Goal: Task Accomplishment & Management: Manage account settings

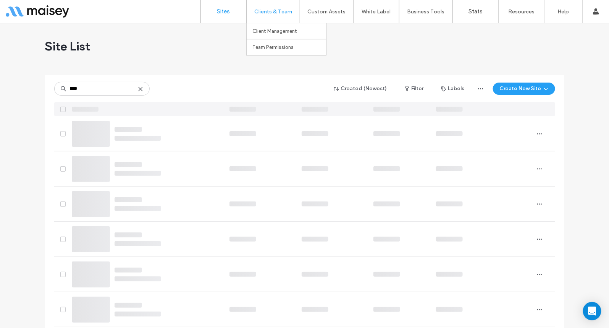
type input "****"
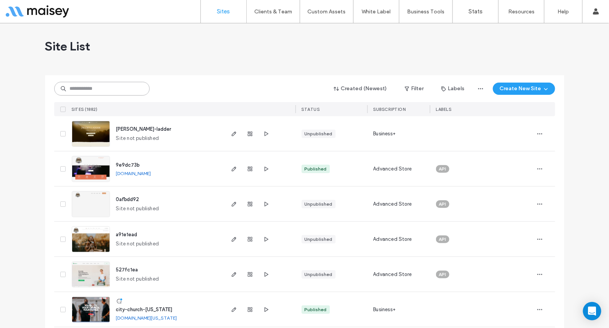
click at [129, 91] on input at bounding box center [101, 89] width 95 height 14
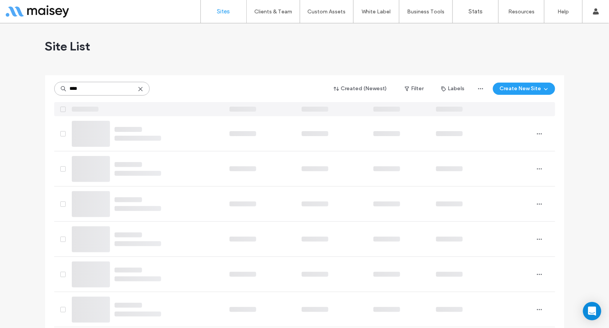
type input "****"
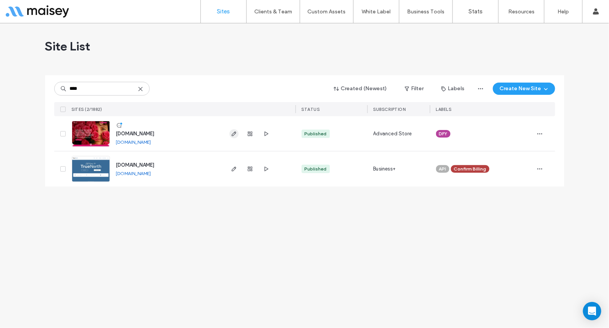
click at [231, 134] on icon "button" at bounding box center [234, 134] width 6 height 6
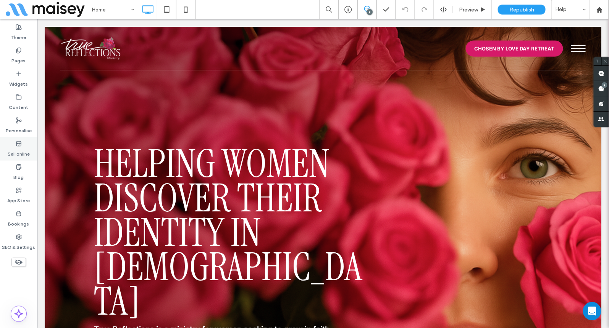
click at [13, 148] on label "Sell online" at bounding box center [19, 152] width 22 height 11
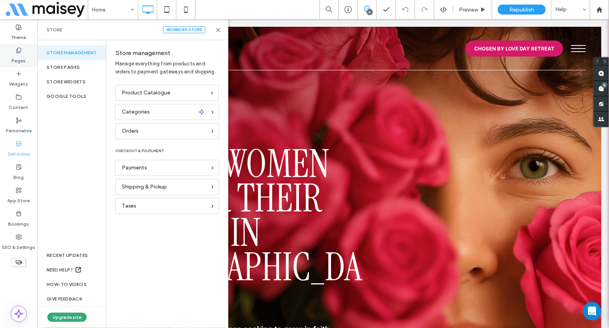
click at [21, 51] on use at bounding box center [18, 50] width 4 height 5
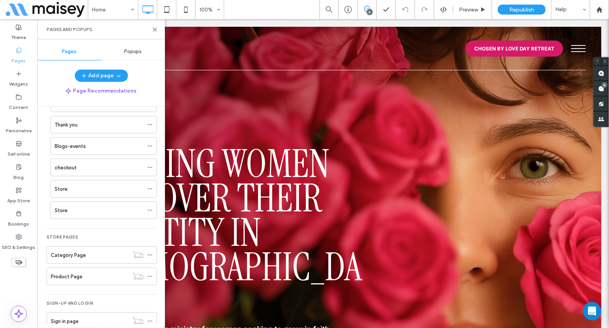
scroll to position [268, 0]
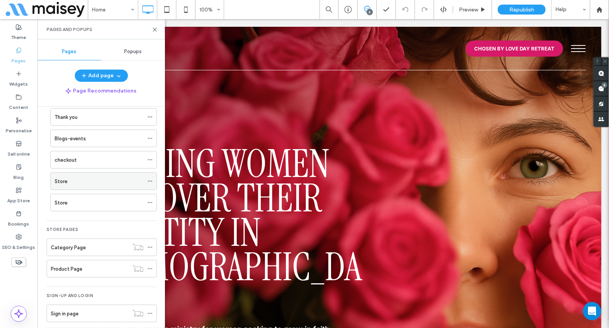
click at [110, 177] on div "Store" at bounding box center [99, 181] width 89 height 8
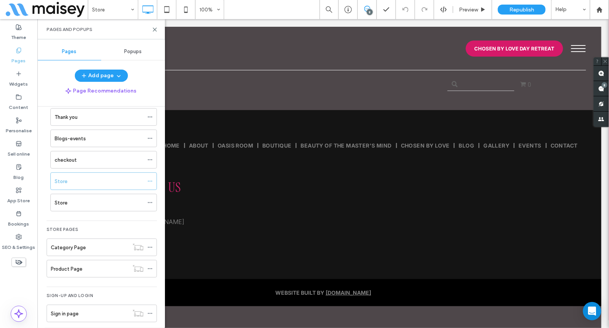
scroll to position [0, 0]
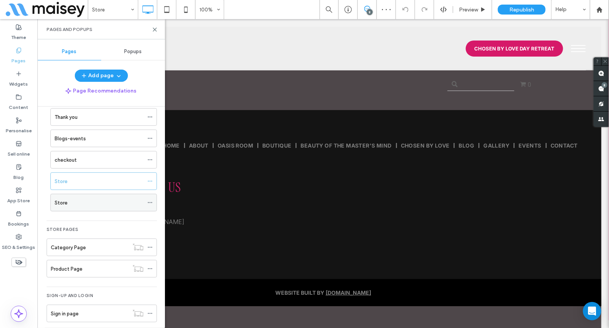
click at [116, 199] on div "Store" at bounding box center [99, 203] width 89 height 8
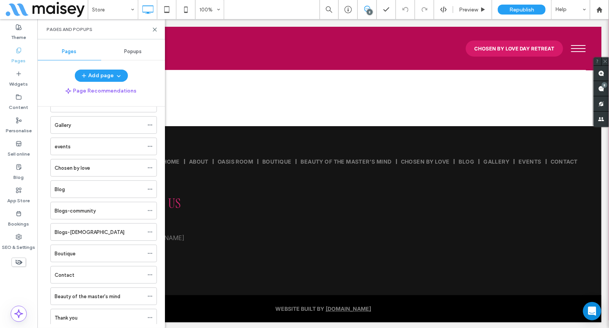
scroll to position [47, 0]
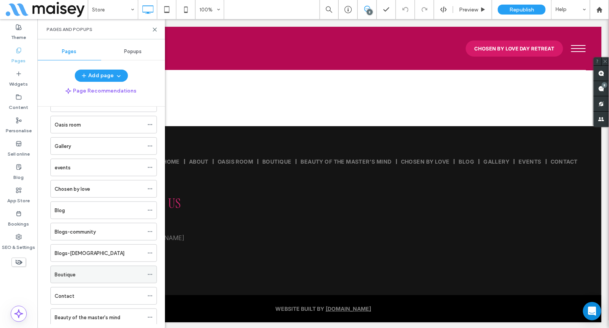
click at [84, 271] on div "Boutique" at bounding box center [99, 274] width 89 height 8
click at [154, 29] on use at bounding box center [154, 29] width 3 height 3
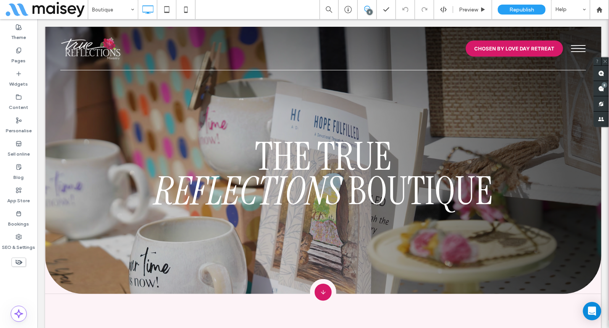
click at [581, 49] on button "menu" at bounding box center [578, 48] width 23 height 20
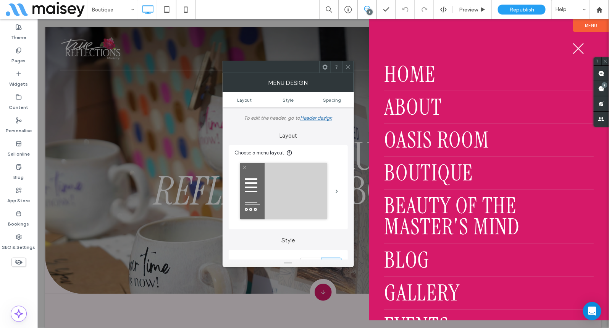
click at [348, 67] on use at bounding box center [348, 67] width 4 height 4
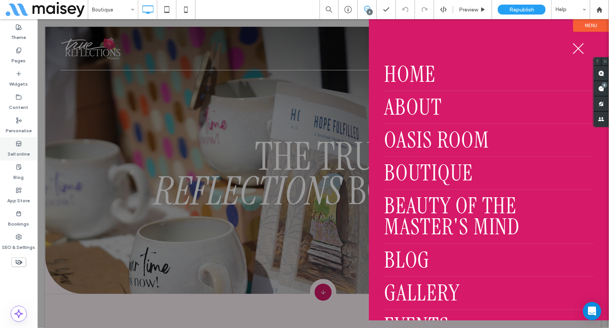
click at [19, 145] on icon at bounding box center [19, 144] width 6 height 6
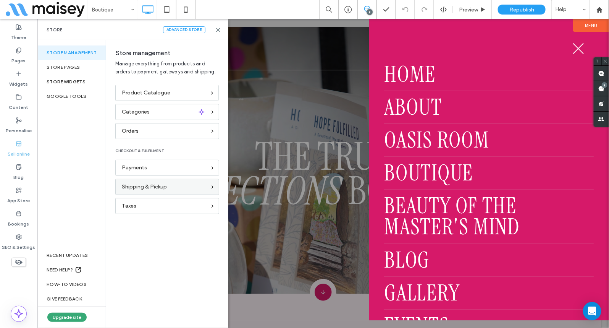
click at [155, 184] on span "Shipping & Pickup" at bounding box center [144, 187] width 45 height 8
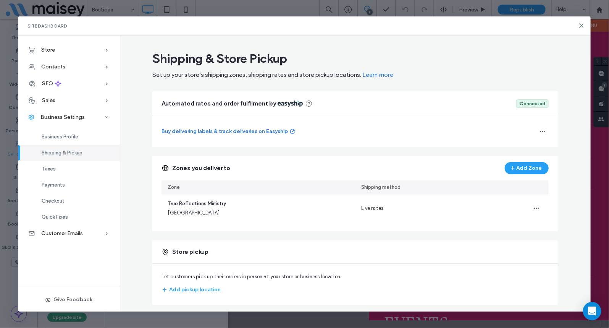
scroll to position [5, 0]
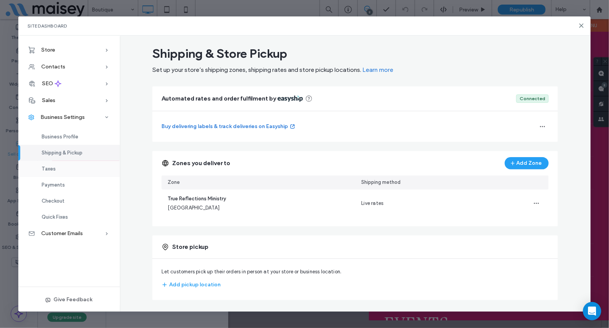
click at [53, 168] on span "Taxes" at bounding box center [49, 169] width 14 height 6
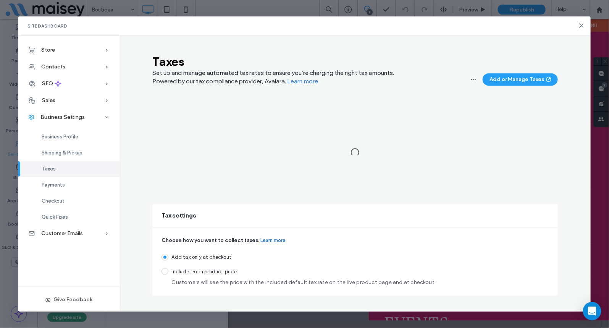
scroll to position [0, 0]
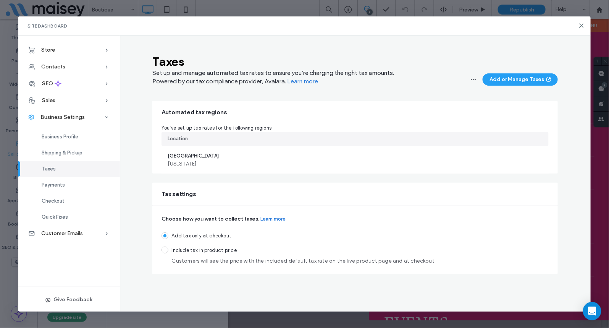
click at [338, 163] on div "[GEOGRAPHIC_DATA] [US_STATE]" at bounding box center [355, 159] width 387 height 27
click at [476, 79] on icon "button" at bounding box center [473, 79] width 6 height 6
click at [345, 137] on div "Location" at bounding box center [355, 139] width 387 height 14
click at [507, 79] on button "Add or Manage Taxes" at bounding box center [520, 79] width 75 height 12
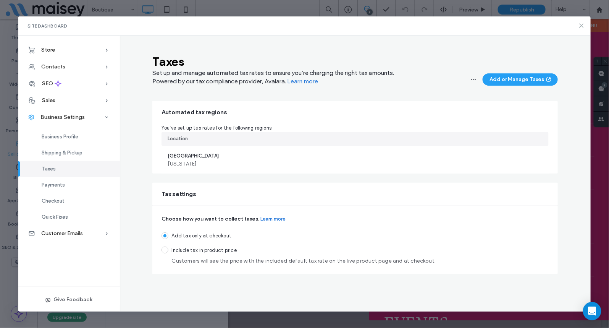
click at [580, 23] on icon at bounding box center [582, 26] width 6 height 6
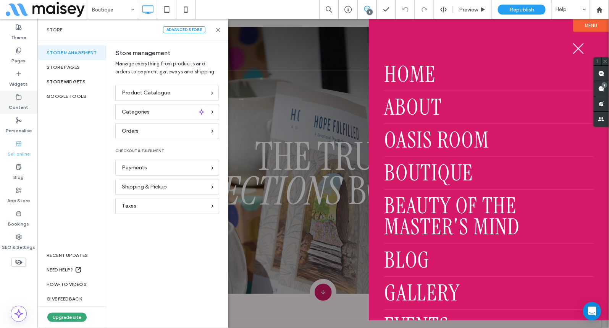
click at [20, 101] on label "Content" at bounding box center [18, 105] width 19 height 11
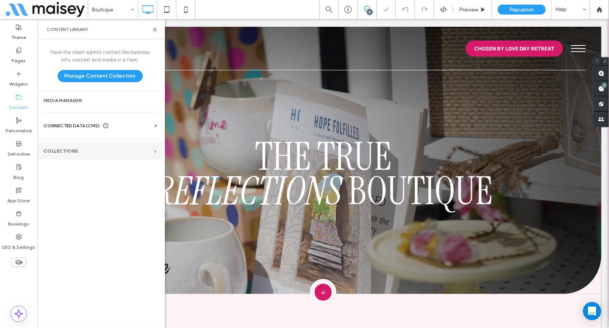
click at [76, 146] on section "COLLECTIONS" at bounding box center [99, 151] width 125 height 18
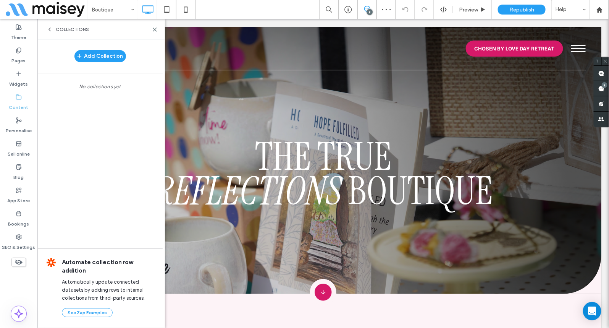
click at [50, 29] on icon at bounding box center [50, 29] width 6 height 6
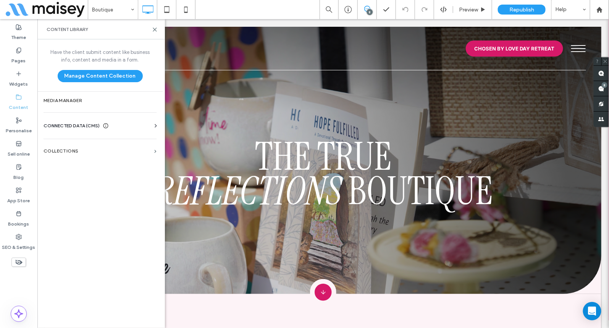
click at [81, 125] on span "CONNECTED DATA (CMS)" at bounding box center [72, 126] width 56 height 8
click at [72, 146] on section "Business info" at bounding box center [102, 145] width 116 height 18
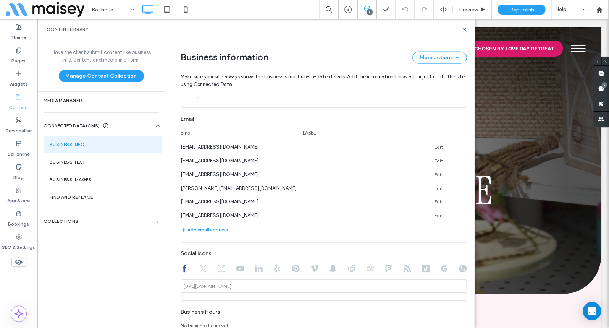
scroll to position [394, 0]
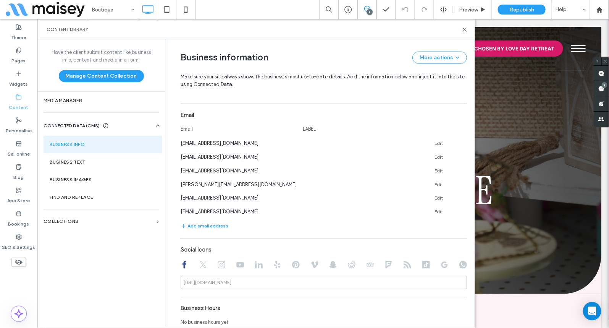
drag, startPoint x: 254, startPoint y: 142, endPoint x: 178, endPoint y: 139, distance: 76.8
click at [178, 139] on div "Business information More actions Make sure your site always shows the business…" at bounding box center [318, 32] width 298 height 772
copy span "[EMAIL_ADDRESS][DOMAIN_NAME]"
click at [464, 26] on div "Content library" at bounding box center [256, 29] width 438 height 20
click at [464, 30] on icon at bounding box center [465, 30] width 6 height 6
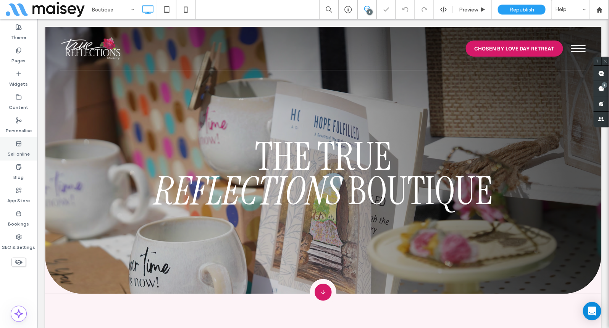
click at [19, 147] on label "Sell online" at bounding box center [19, 152] width 22 height 11
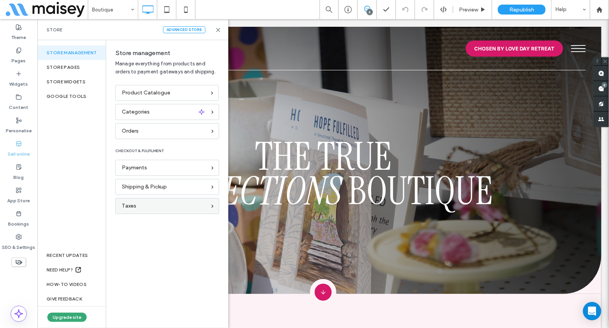
click at [147, 205] on div "Taxes" at bounding box center [164, 206] width 84 height 8
